Goal: Book appointment/travel/reservation

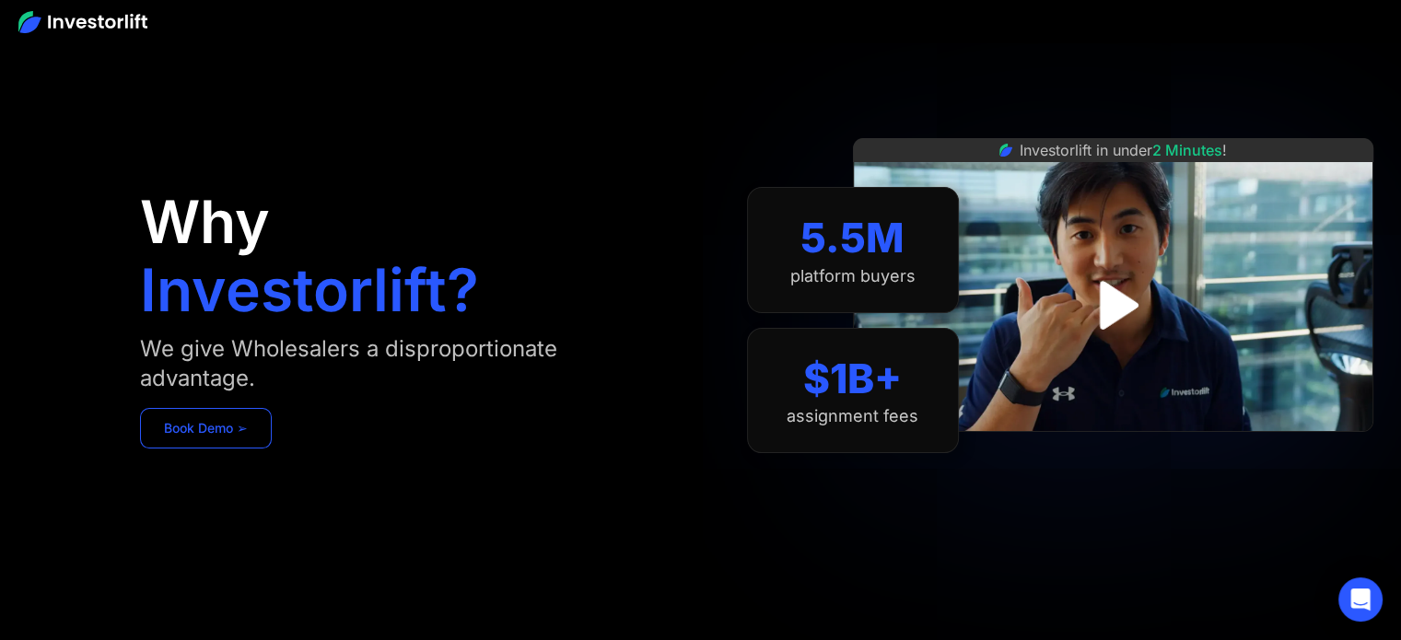
click at [206, 415] on link "Book Demo ➢" at bounding box center [206, 428] width 132 height 41
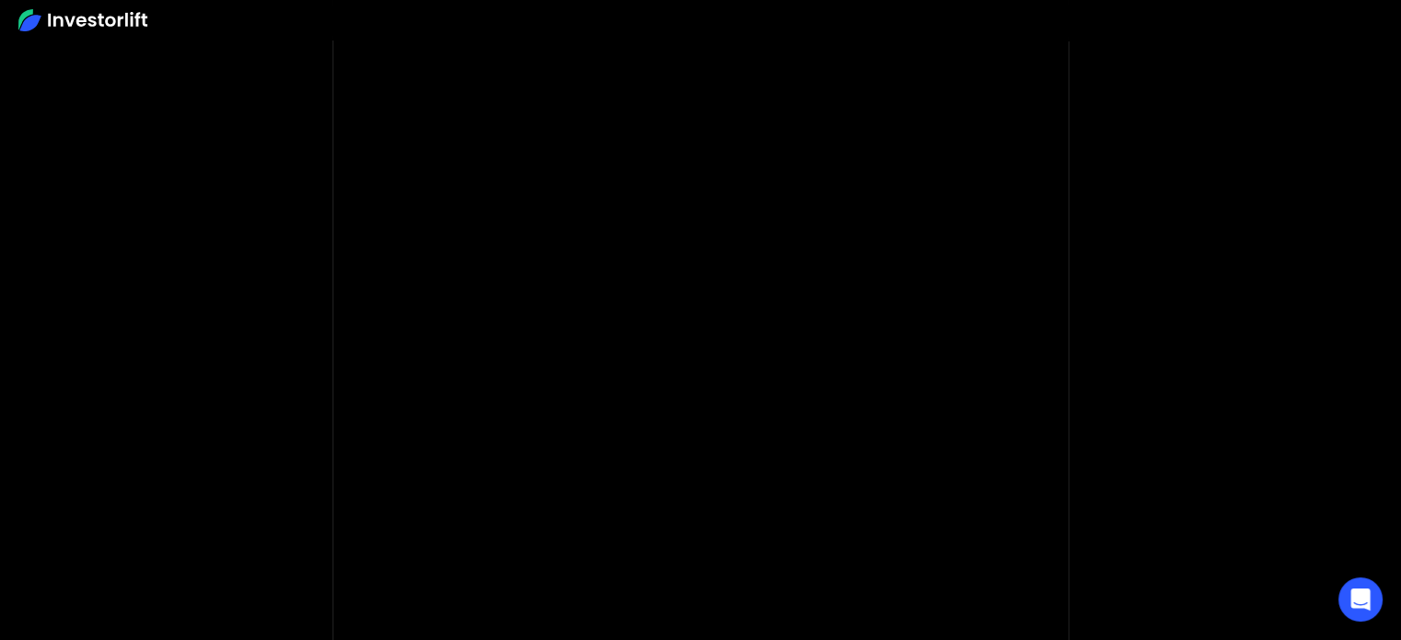
scroll to position [276, 0]
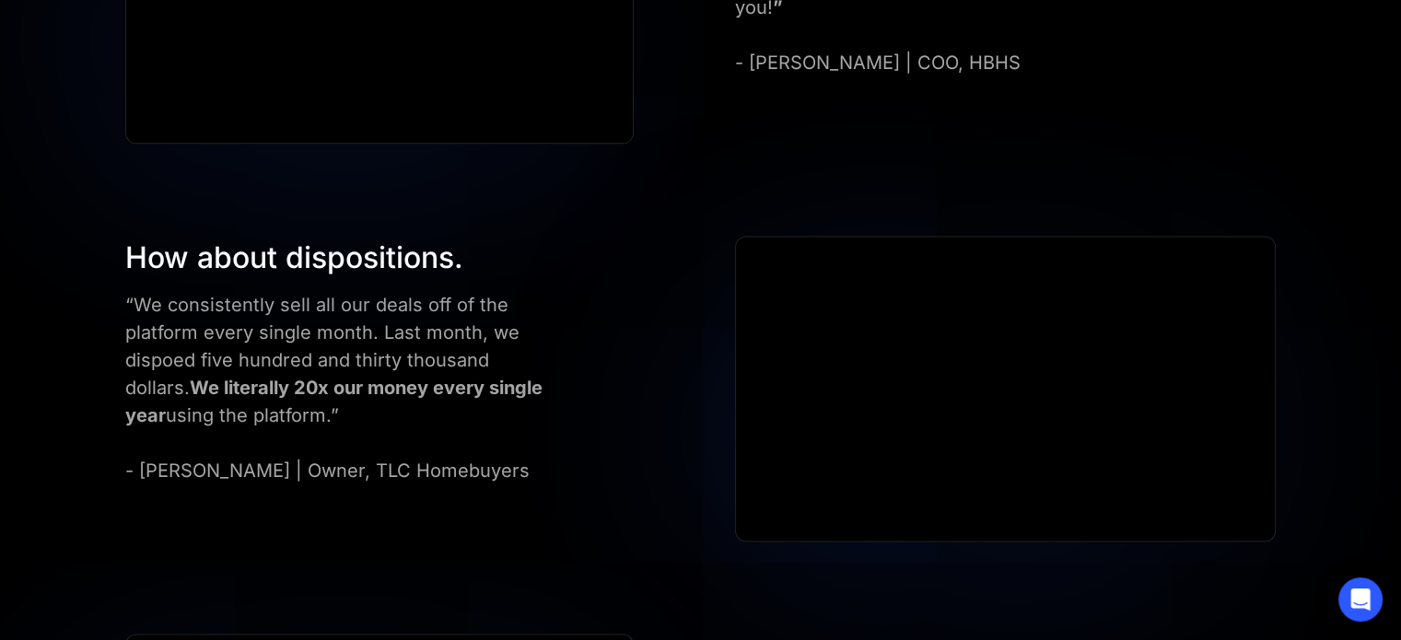
scroll to position [2579, 0]
